Goal: Information Seeking & Learning: Learn about a topic

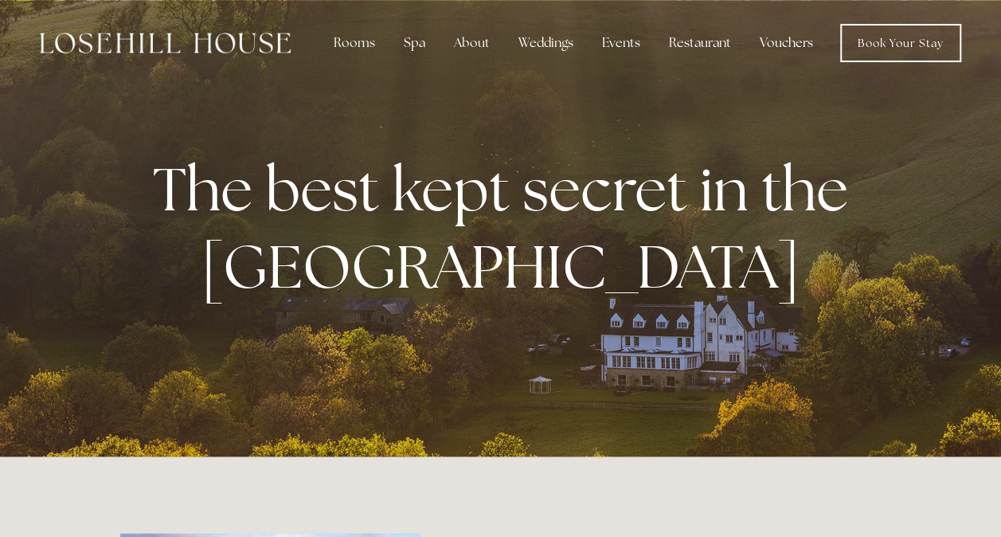
click at [772, 42] on link "Vouchers" at bounding box center [786, 43] width 79 height 32
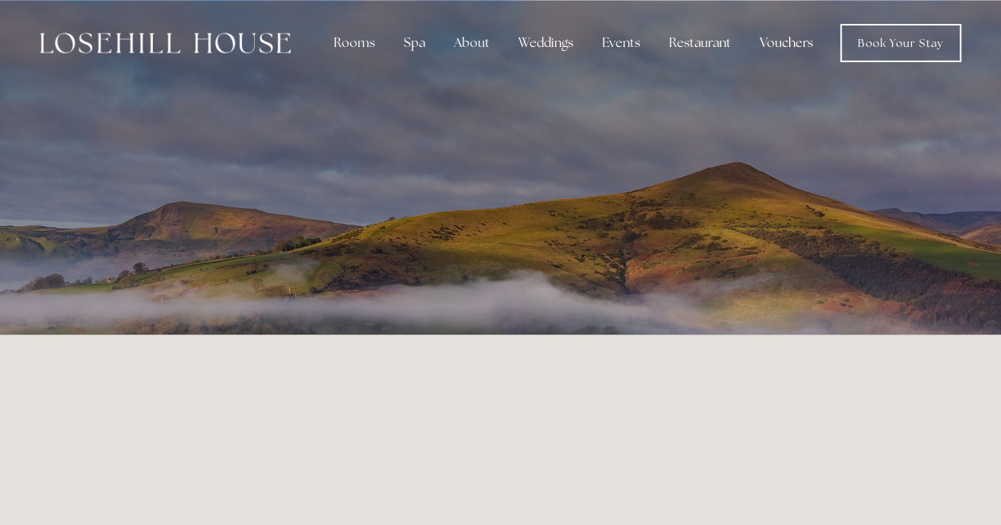
click at [767, 44] on link "Vouchers" at bounding box center [786, 43] width 79 height 32
click at [354, 42] on div "Rooms" at bounding box center [354, 43] width 67 height 32
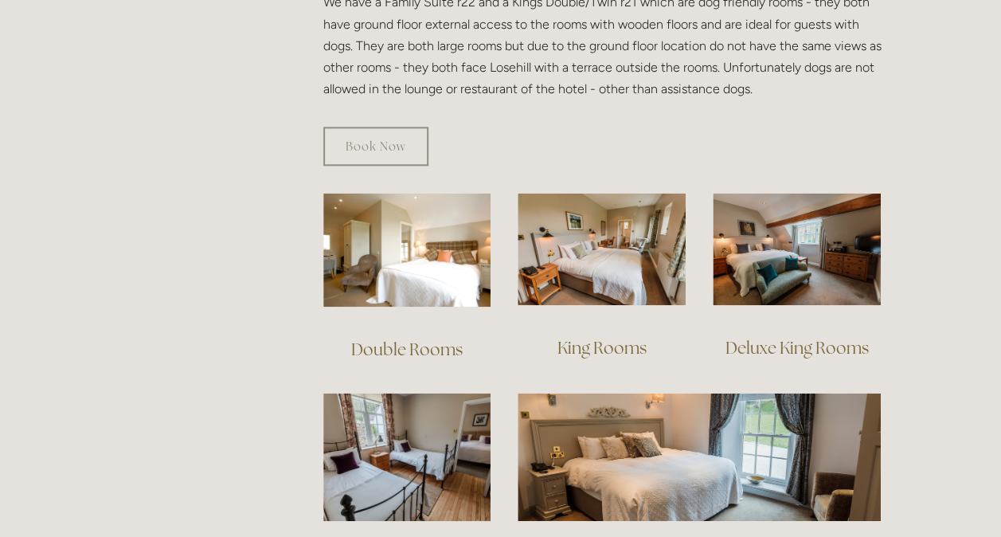
scroll to position [956, 0]
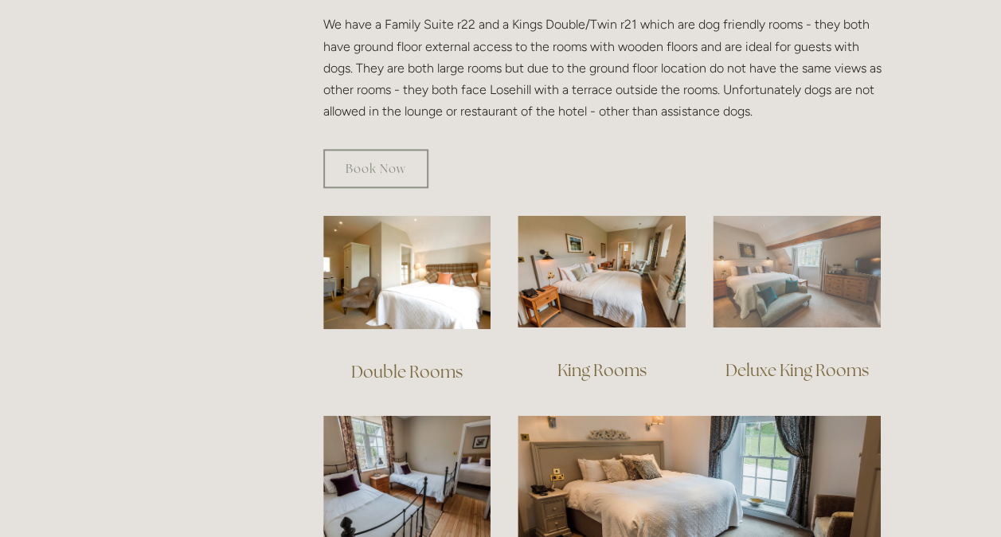
click at [800, 261] on img at bounding box center [797, 271] width 168 height 112
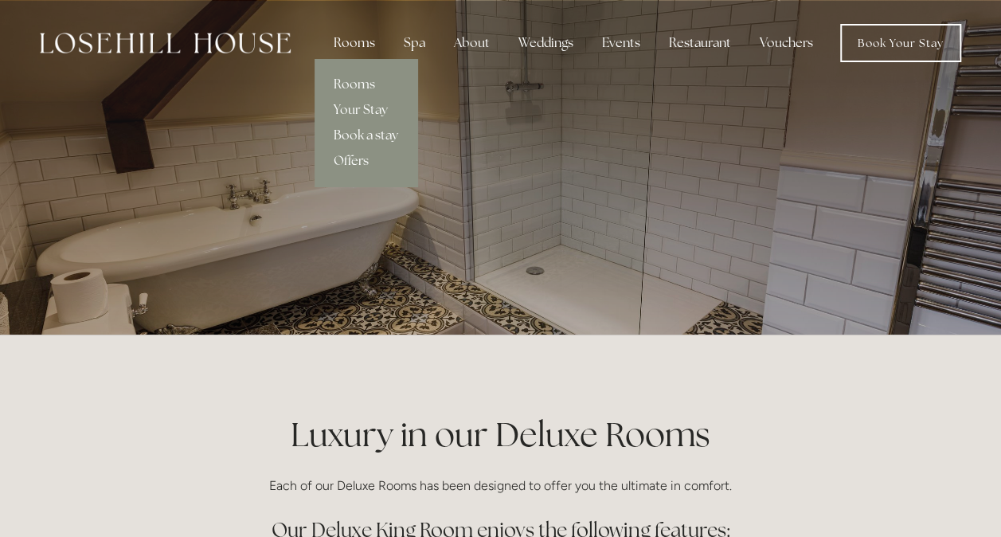
click at [359, 44] on div "Rooms" at bounding box center [354, 43] width 67 height 32
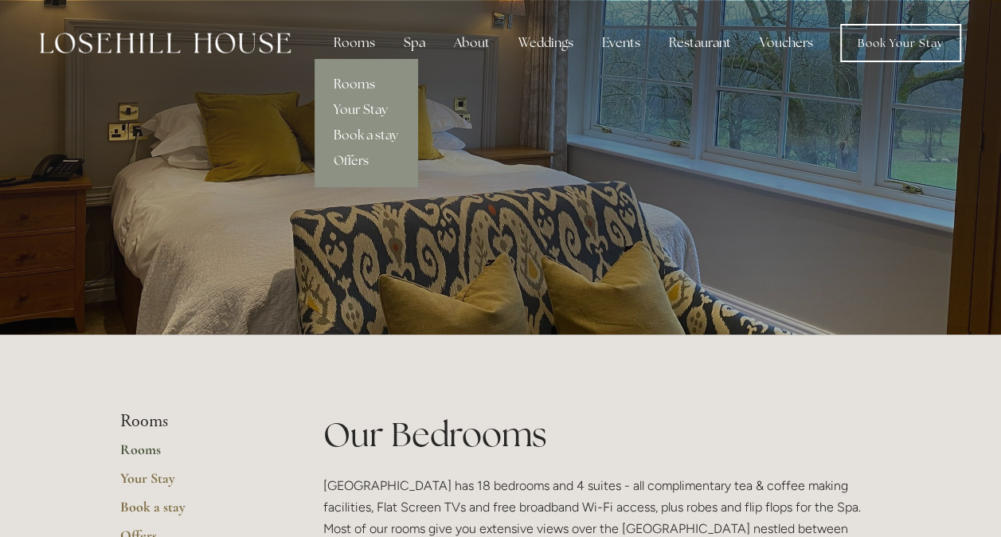
click at [358, 107] on link "Your Stay" at bounding box center [366, 109] width 103 height 25
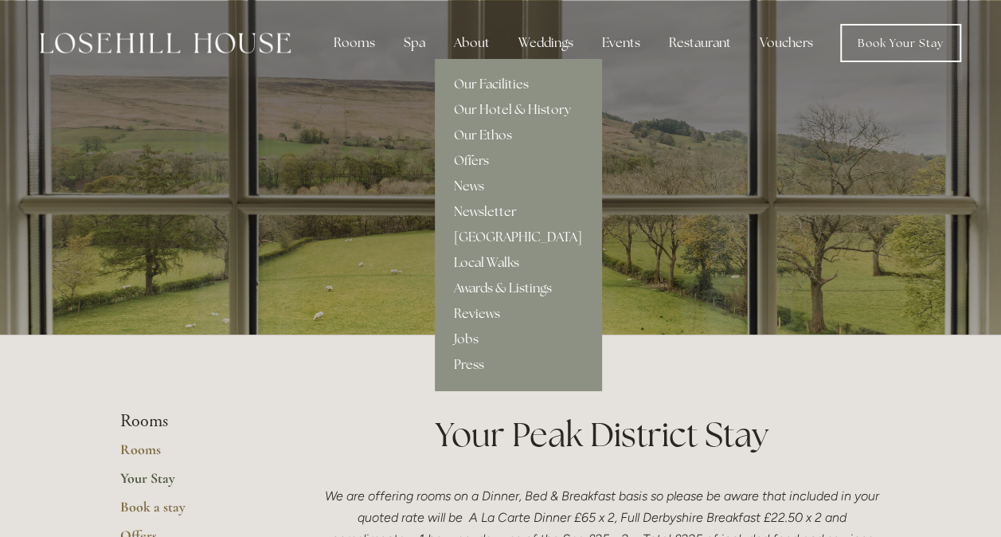
click at [471, 45] on div "About" at bounding box center [471, 43] width 61 height 32
click at [478, 38] on div "About" at bounding box center [471, 43] width 61 height 32
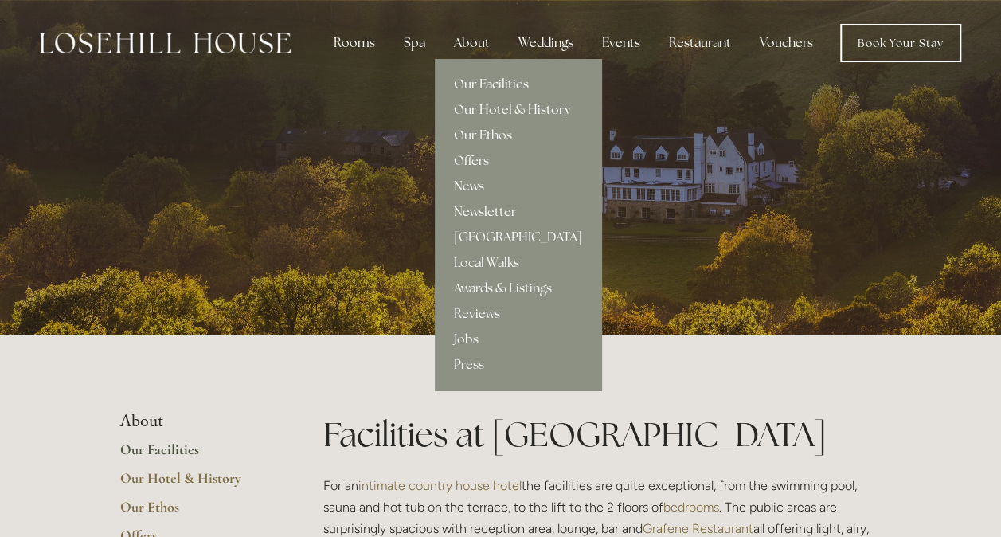
click at [537, 106] on link "Our Hotel & History" at bounding box center [518, 109] width 166 height 25
click at [501, 86] on link "Our Facilities" at bounding box center [518, 84] width 166 height 25
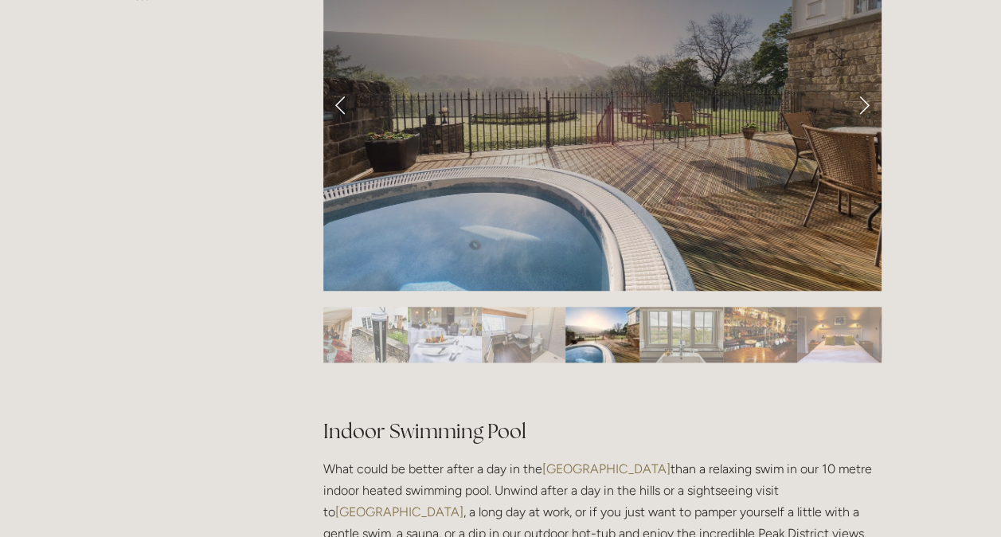
scroll to position [557, 0]
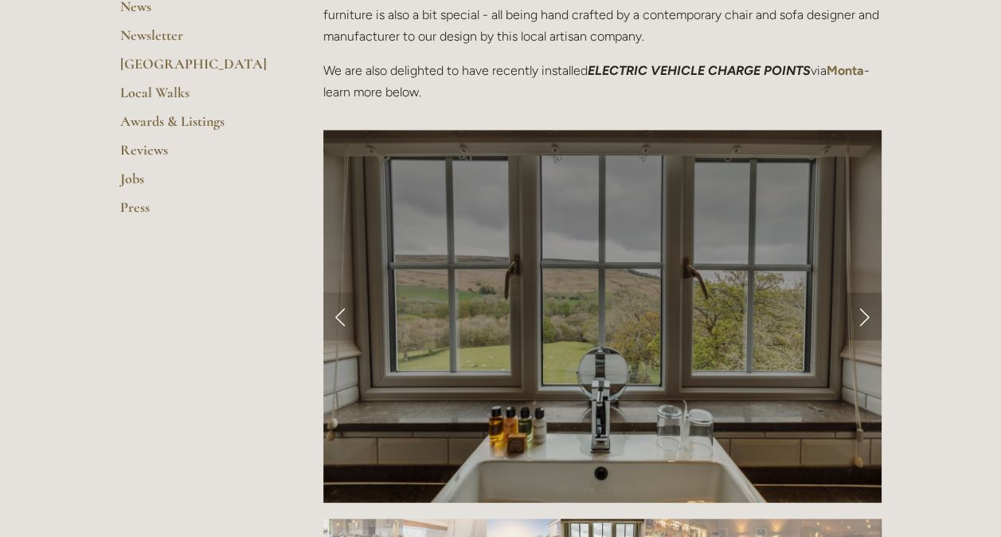
click at [862, 317] on link "Next Slide" at bounding box center [864, 316] width 35 height 48
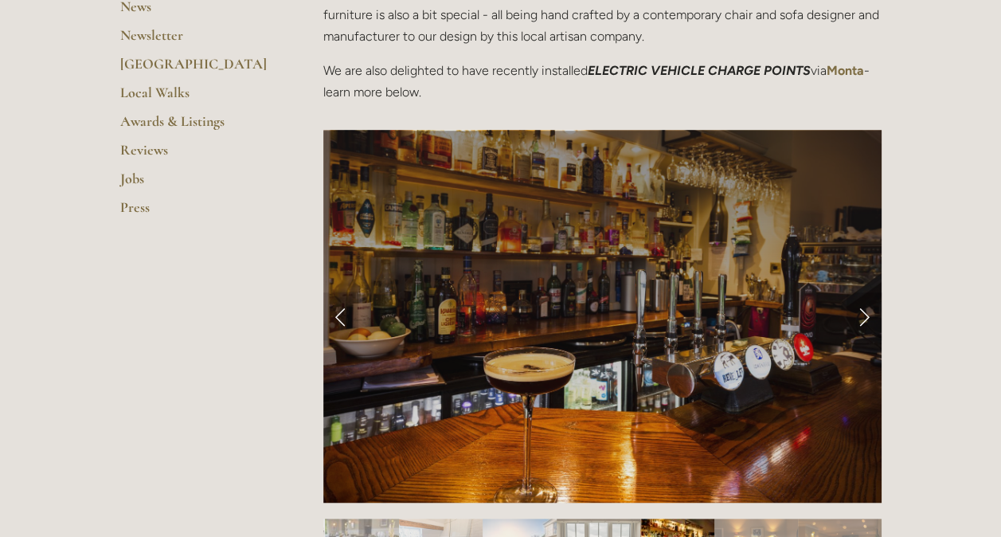
click at [862, 317] on link "Next Slide" at bounding box center [864, 316] width 35 height 48
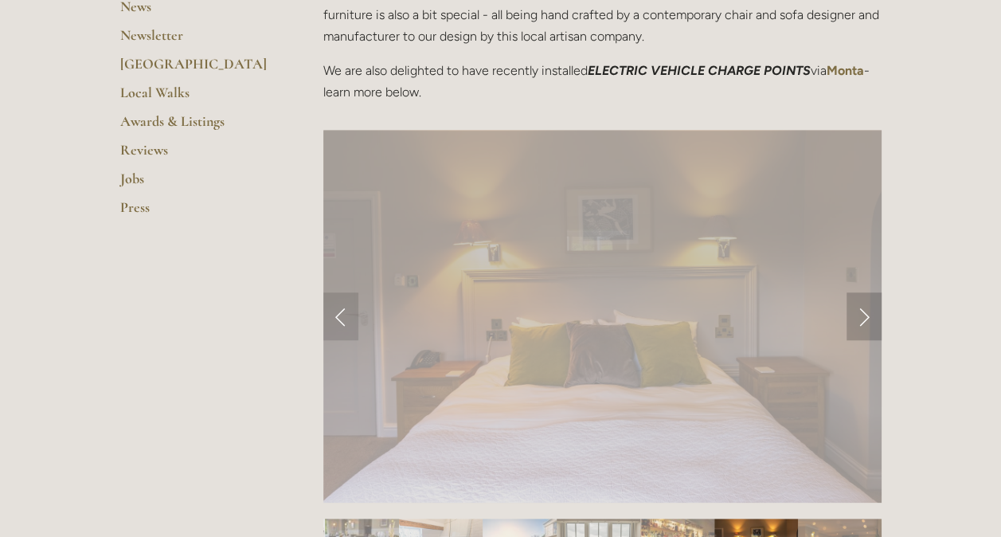
click at [863, 317] on link "Next Slide" at bounding box center [864, 316] width 35 height 48
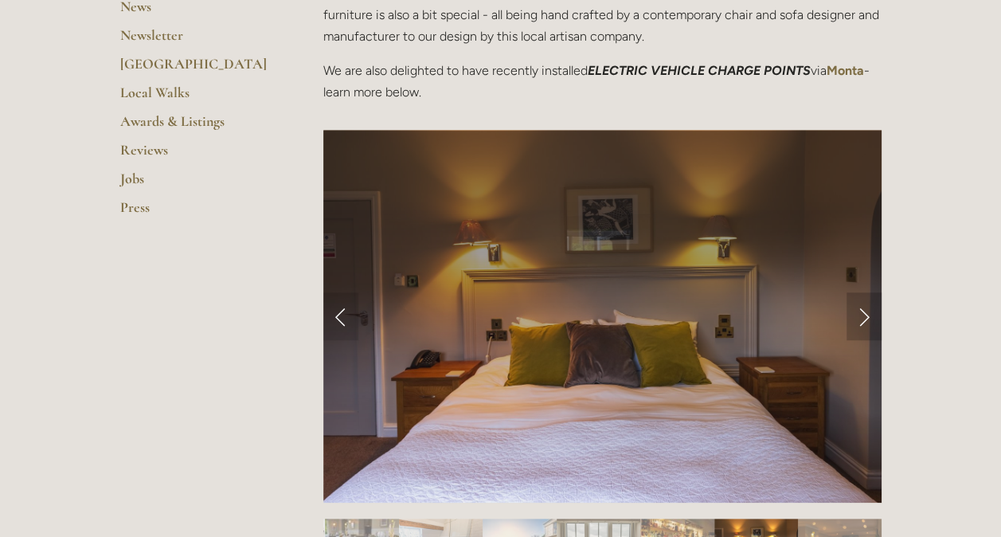
click at [865, 317] on link "Next Slide" at bounding box center [864, 316] width 35 height 48
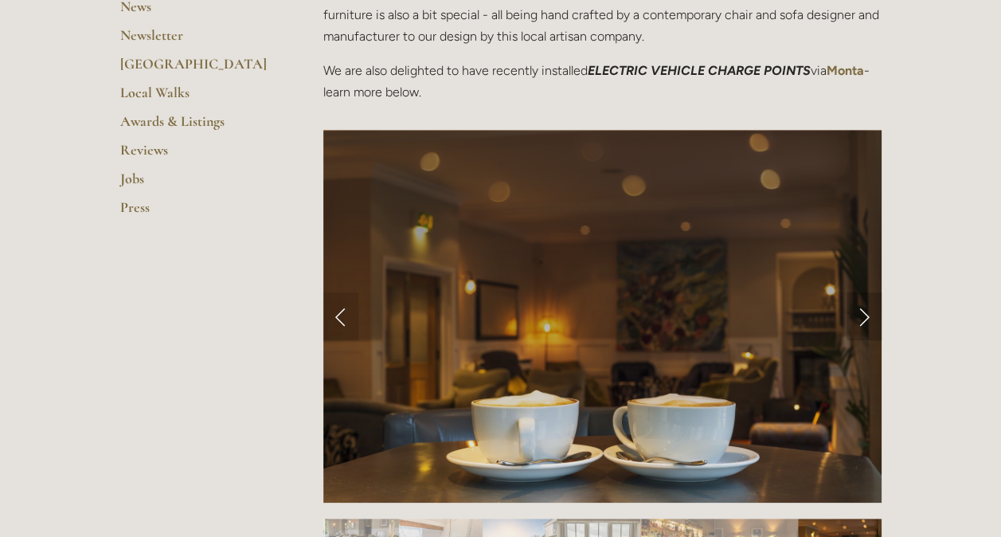
click at [865, 317] on link "Next Slide" at bounding box center [864, 316] width 35 height 48
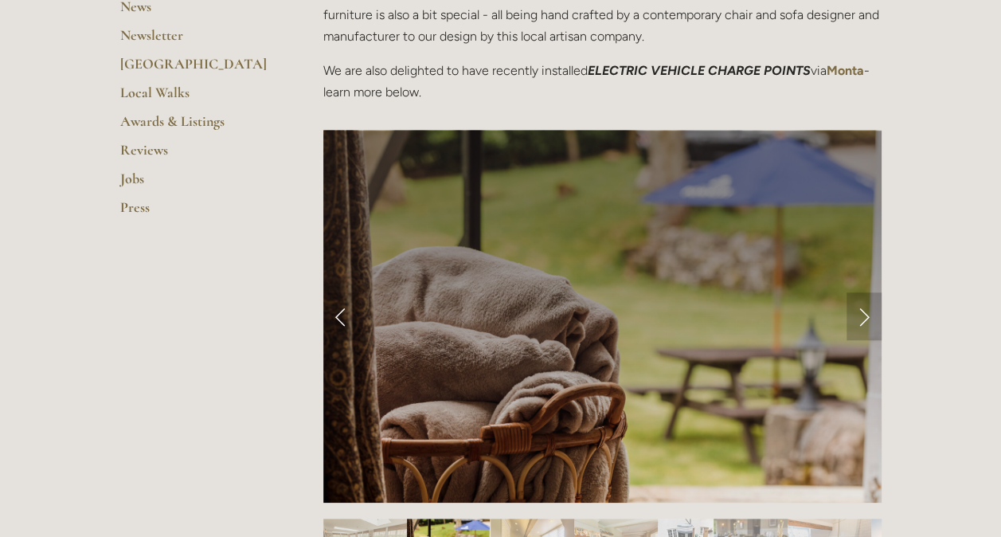
click at [865, 317] on link "Next Slide" at bounding box center [864, 316] width 35 height 48
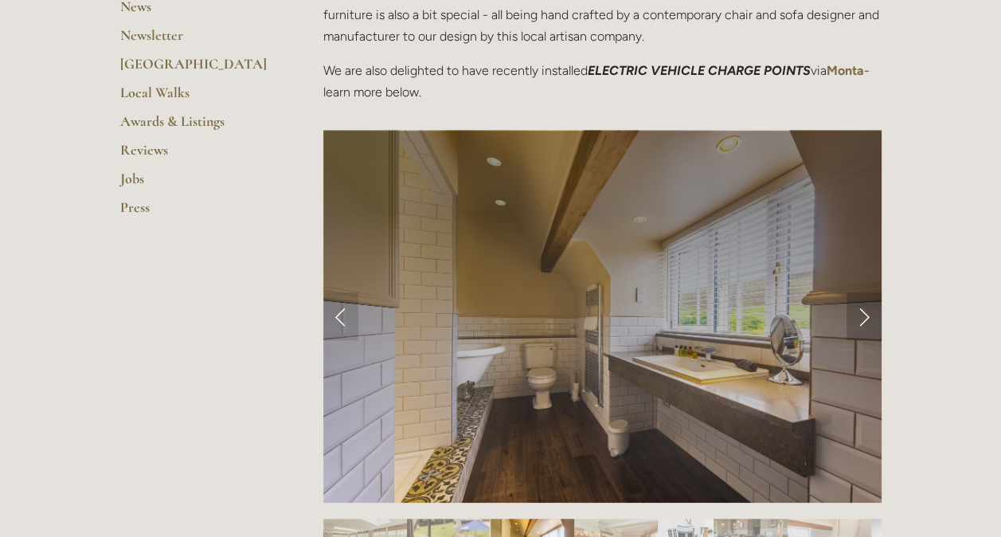
click at [865, 317] on link "Next Slide" at bounding box center [864, 316] width 35 height 48
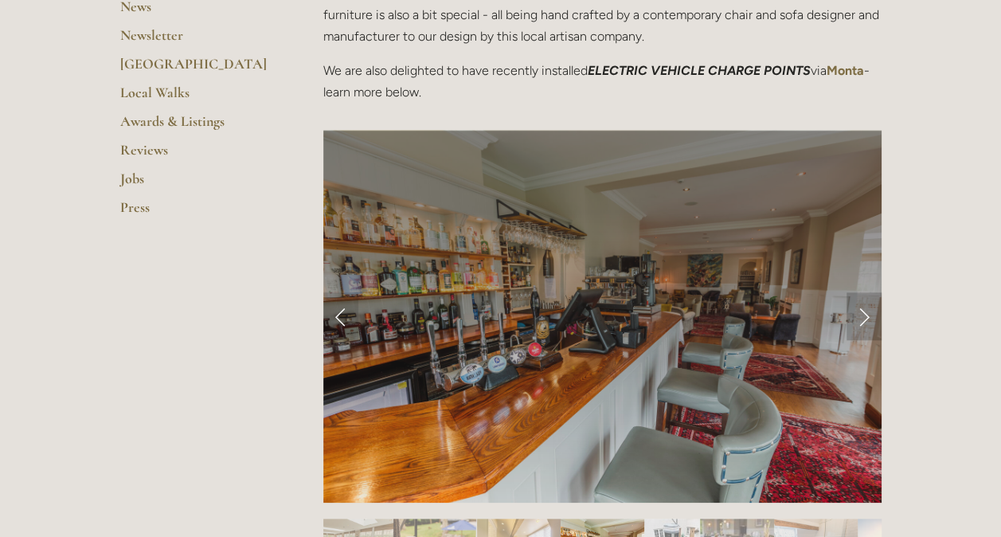
click at [865, 317] on link "Next Slide" at bounding box center [864, 316] width 35 height 48
click at [865, 315] on link "Next Slide" at bounding box center [864, 316] width 35 height 48
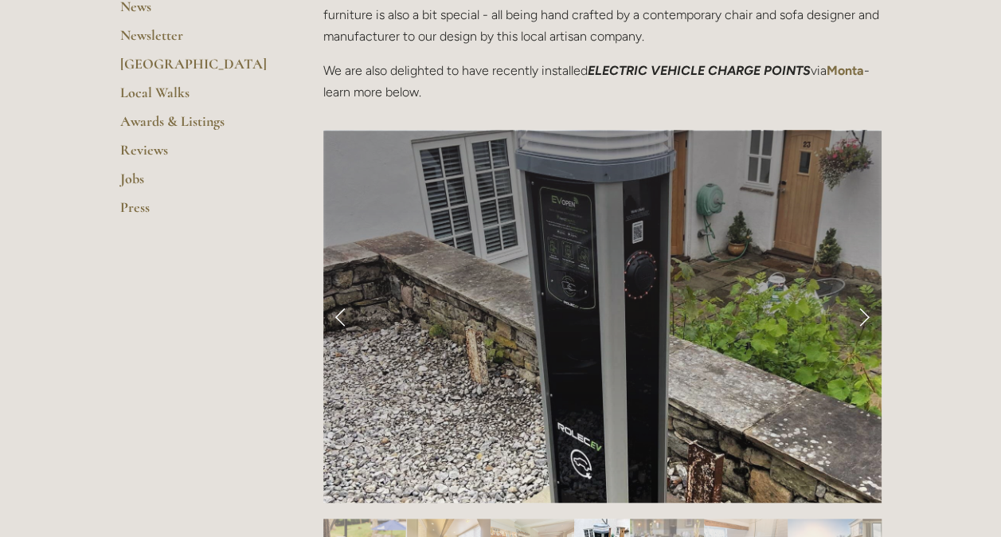
click at [865, 315] on link "Next Slide" at bounding box center [864, 316] width 35 height 48
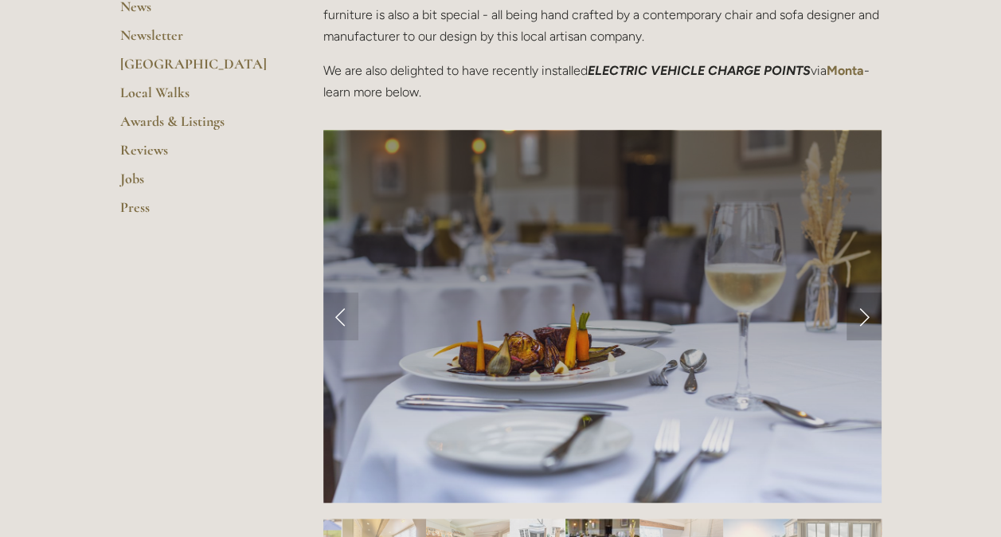
click at [869, 313] on link "Next Slide" at bounding box center [864, 316] width 35 height 48
click at [864, 317] on link "Next Slide" at bounding box center [864, 316] width 35 height 48
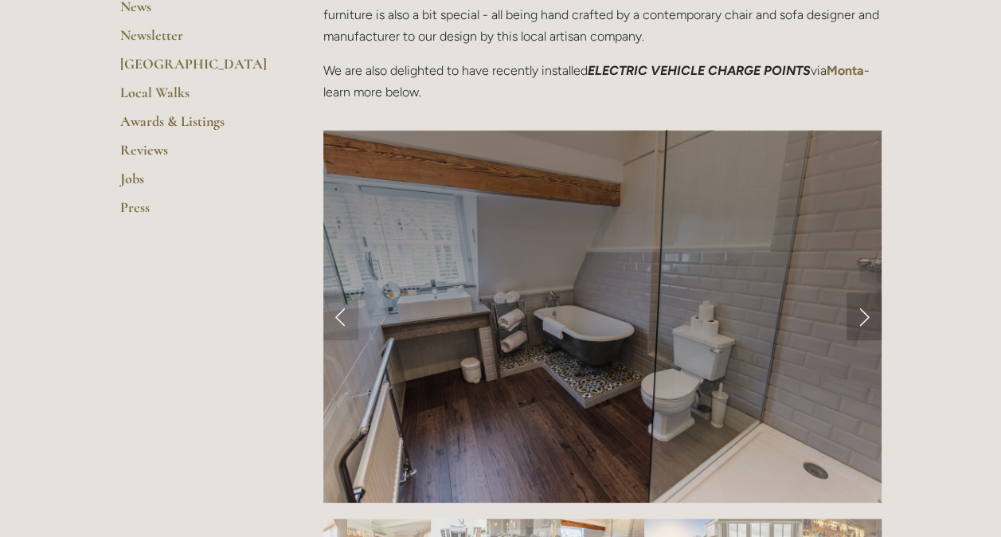
click at [864, 317] on link "Next Slide" at bounding box center [864, 316] width 35 height 48
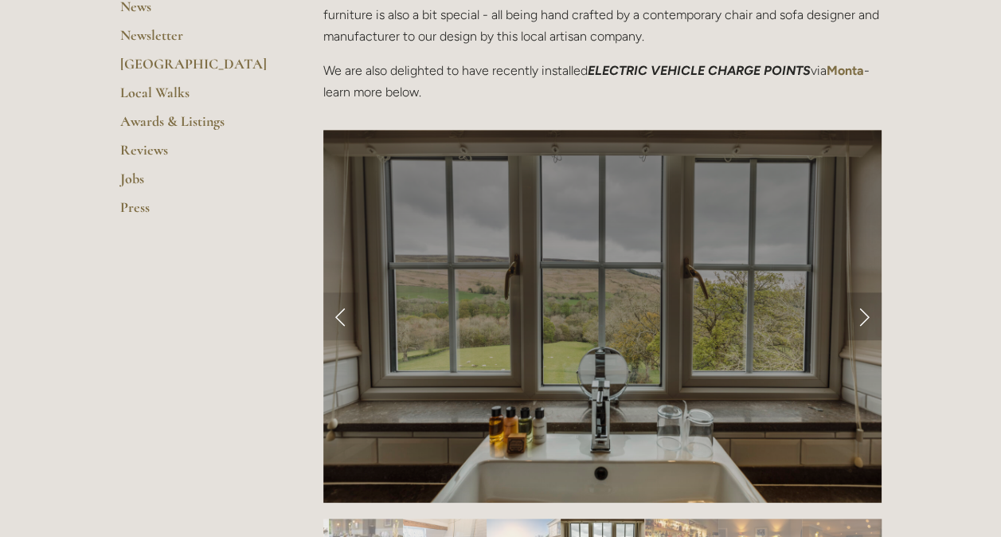
click at [864, 317] on link "Next Slide" at bounding box center [864, 316] width 35 height 48
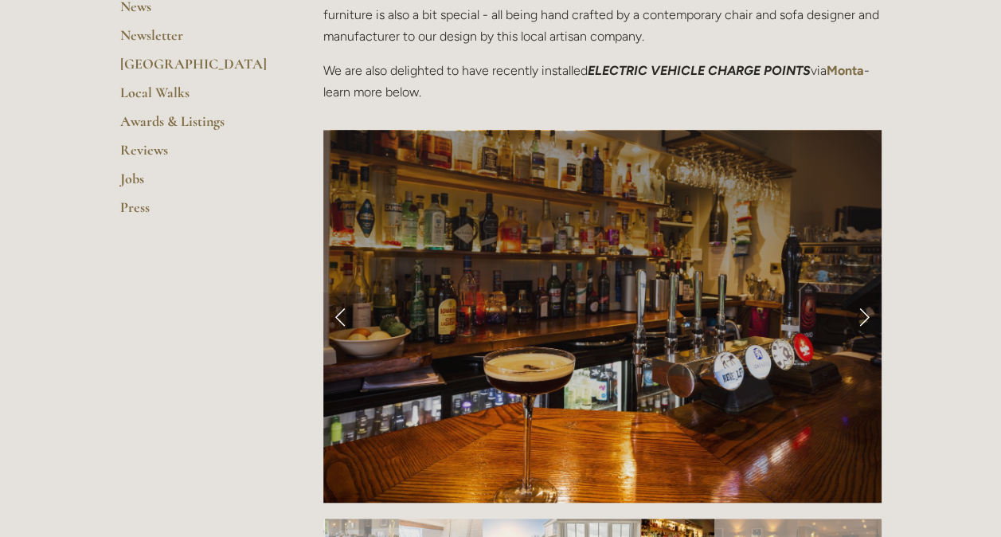
click at [864, 317] on link "Next Slide" at bounding box center [864, 316] width 35 height 48
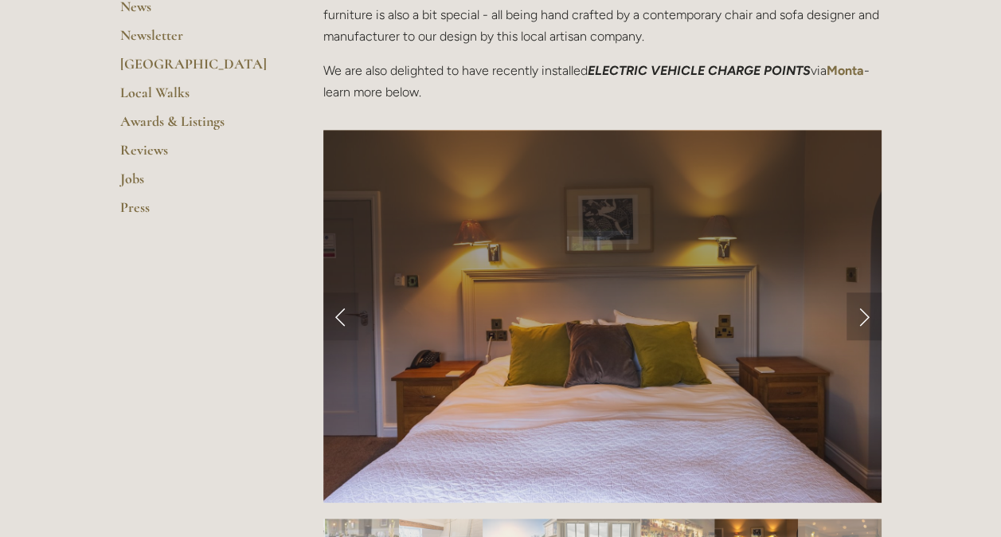
click at [864, 317] on link "Next Slide" at bounding box center [864, 316] width 35 height 48
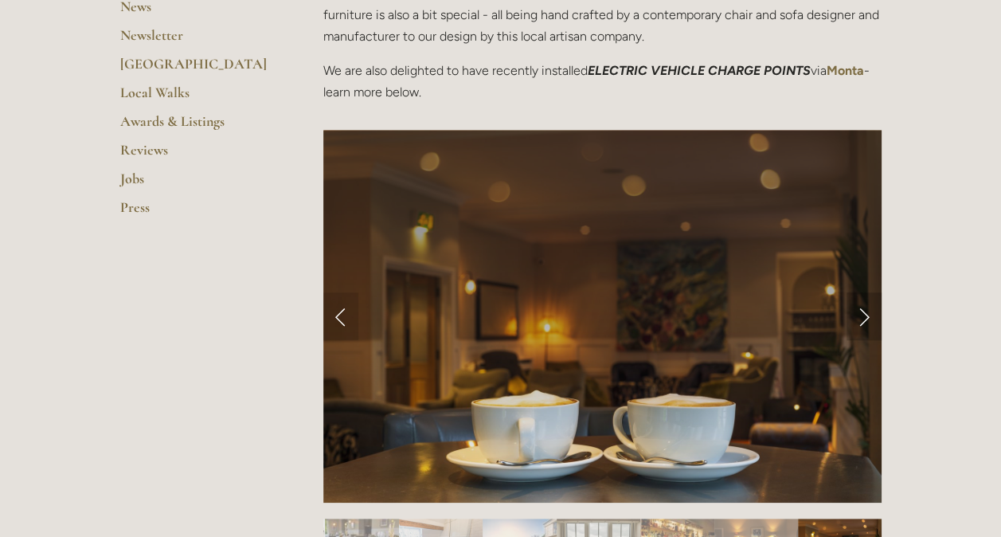
click at [864, 317] on link "Next Slide" at bounding box center [864, 316] width 35 height 48
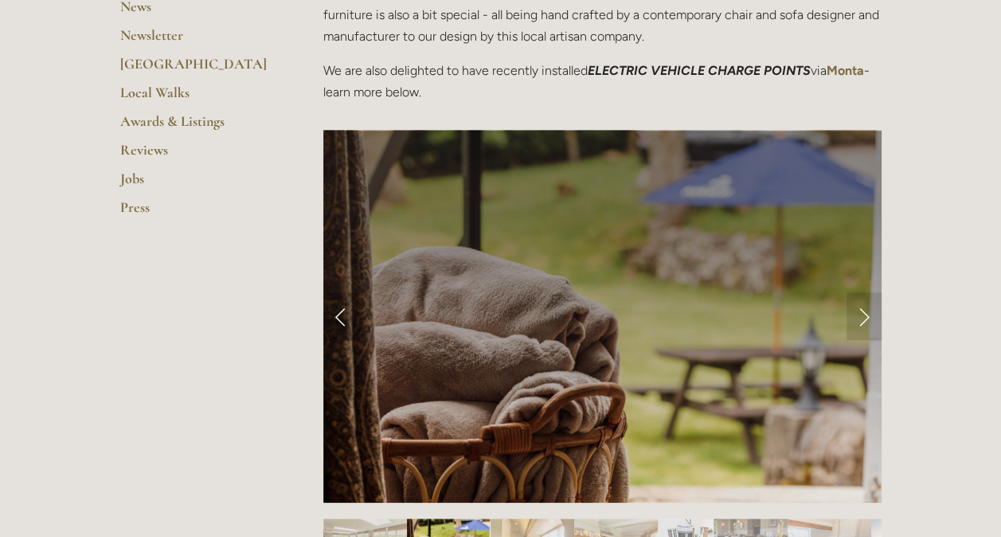
click at [338, 317] on link "Previous Slide" at bounding box center [340, 316] width 35 height 48
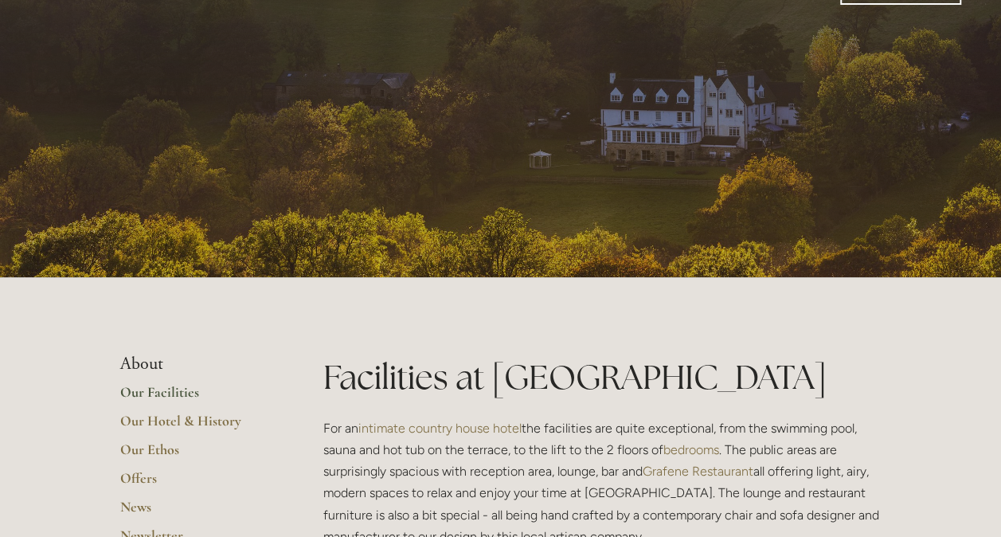
scroll to position [0, 0]
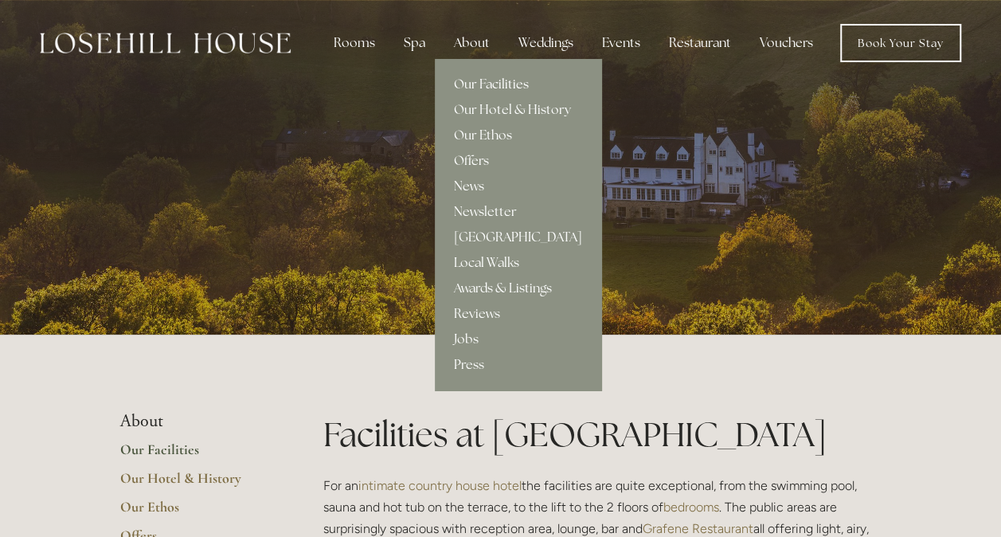
click at [486, 85] on link "Our Facilities" at bounding box center [518, 84] width 166 height 25
click at [489, 109] on link "Our Hotel & History" at bounding box center [518, 109] width 166 height 25
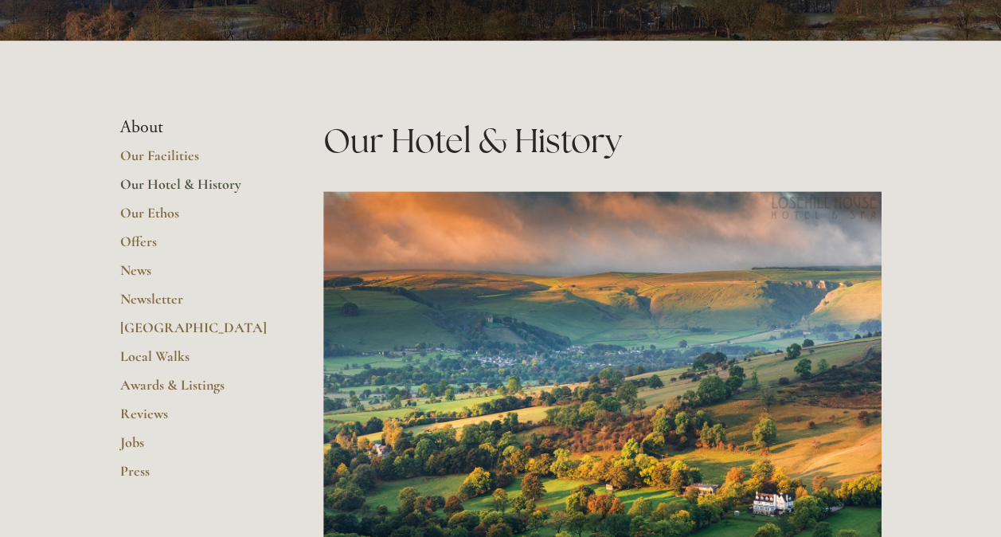
scroll to position [319, 0]
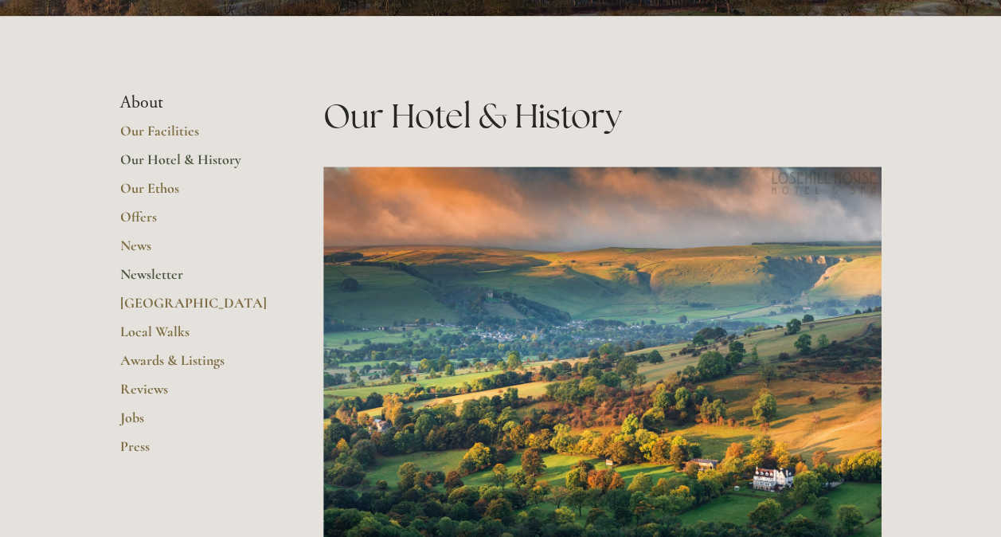
click at [169, 275] on link "Newsletter" at bounding box center [196, 279] width 152 height 29
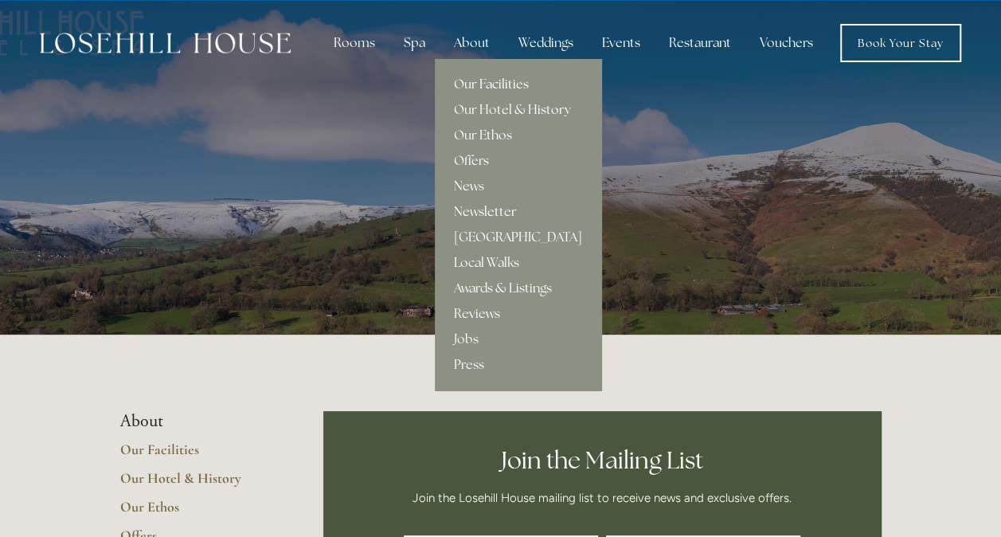
click at [495, 81] on link "Our Facilities" at bounding box center [518, 84] width 166 height 25
click at [493, 80] on link "Our Facilities" at bounding box center [518, 84] width 166 height 25
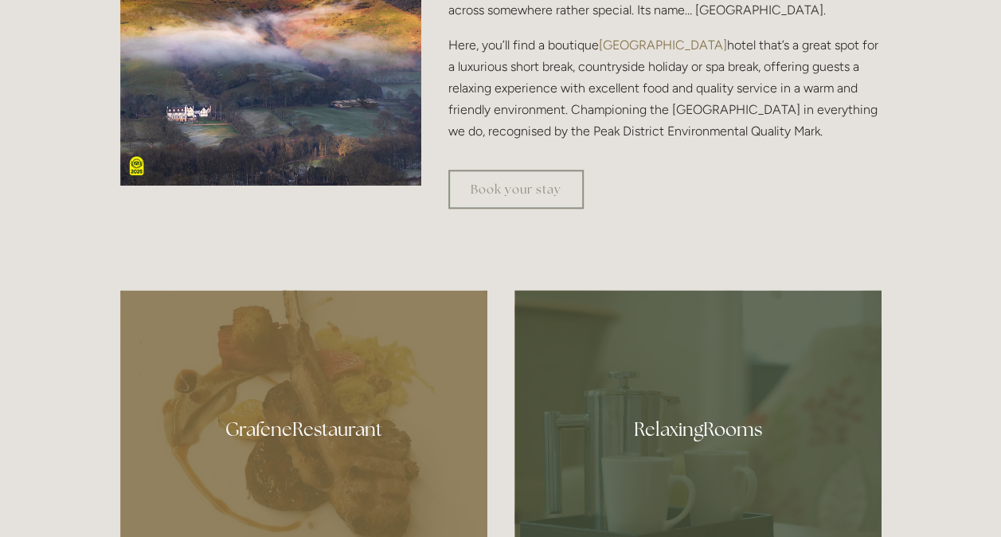
scroll to position [398, 0]
